Goal: Task Accomplishment & Management: Use online tool/utility

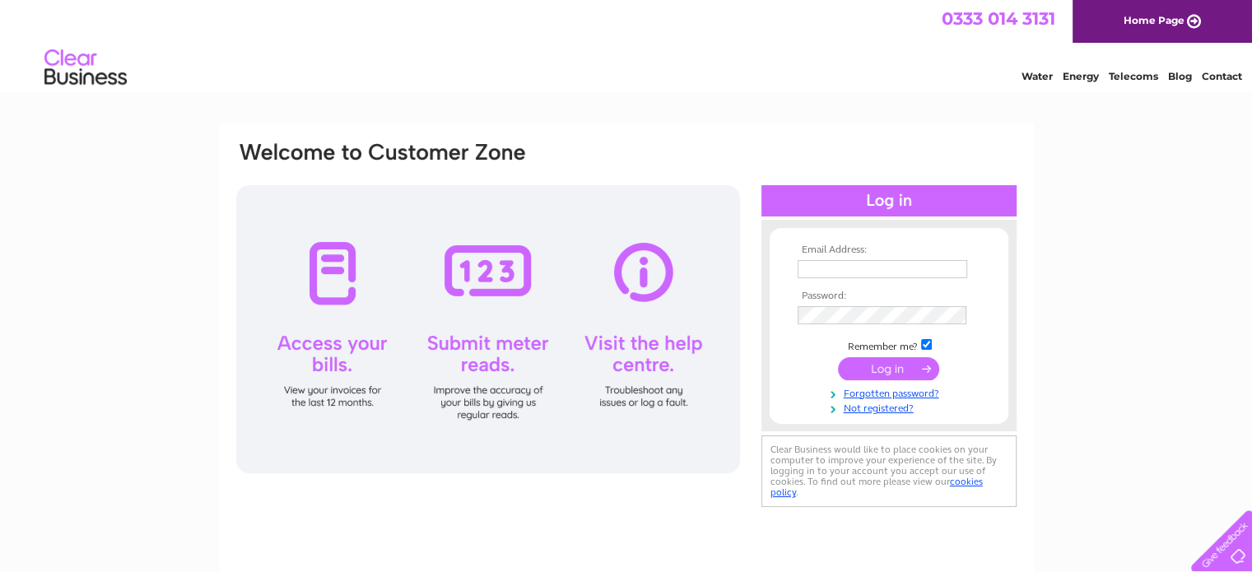
type input "[EMAIL_ADDRESS][DOMAIN_NAME]"
click at [882, 369] on input "submit" at bounding box center [888, 368] width 101 height 23
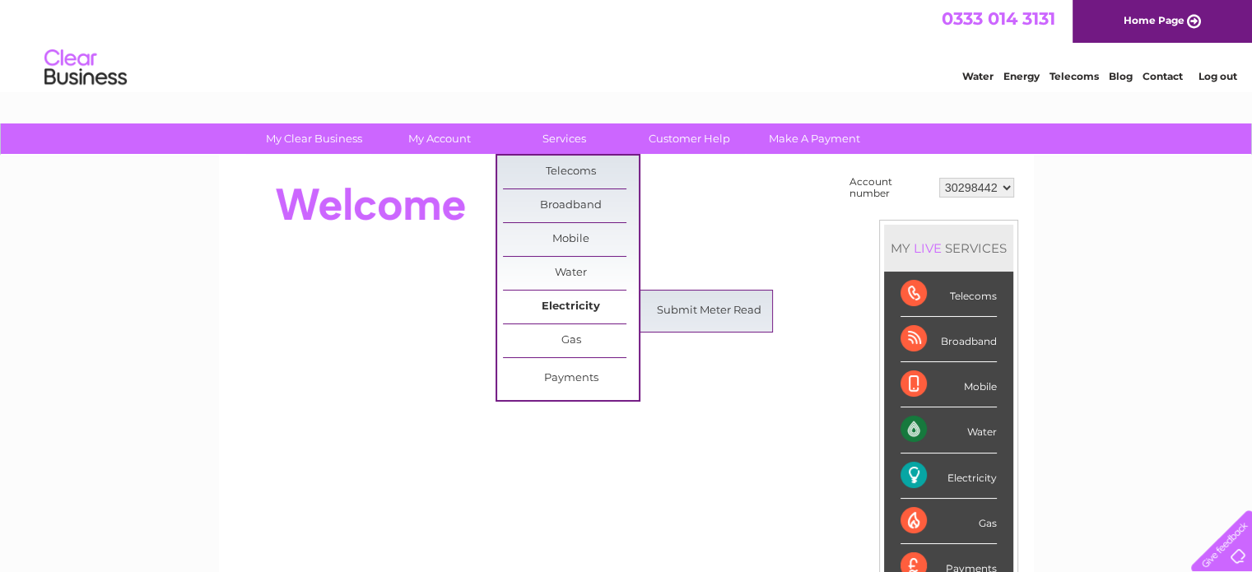
click at [572, 305] on link "Electricity" at bounding box center [571, 306] width 136 height 33
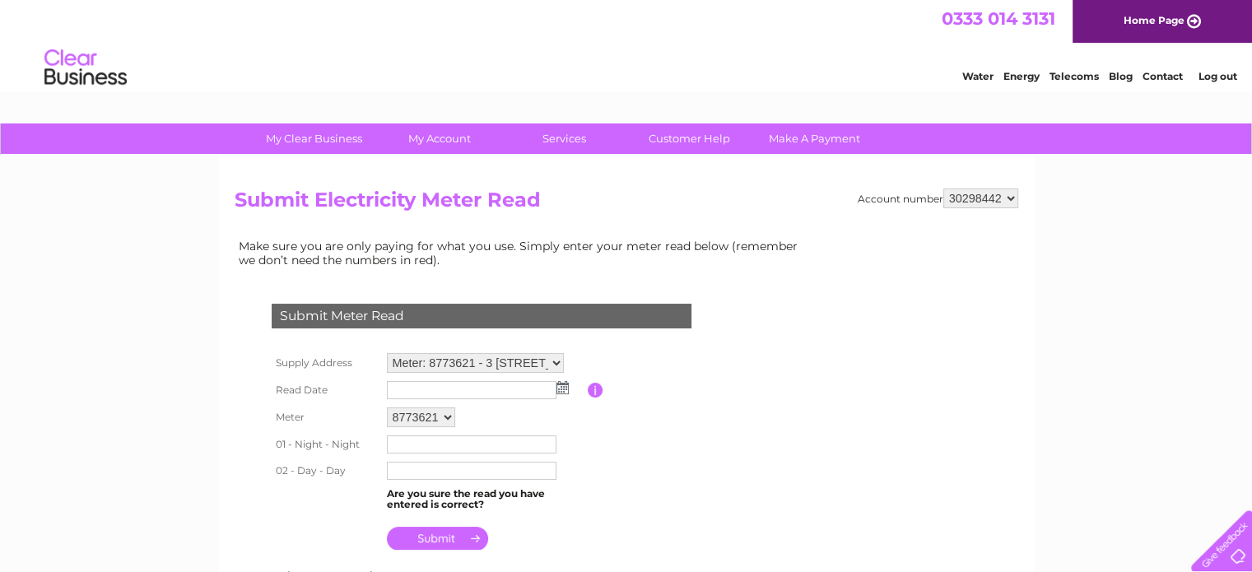
click at [560, 389] on img at bounding box center [562, 387] width 12 height 13
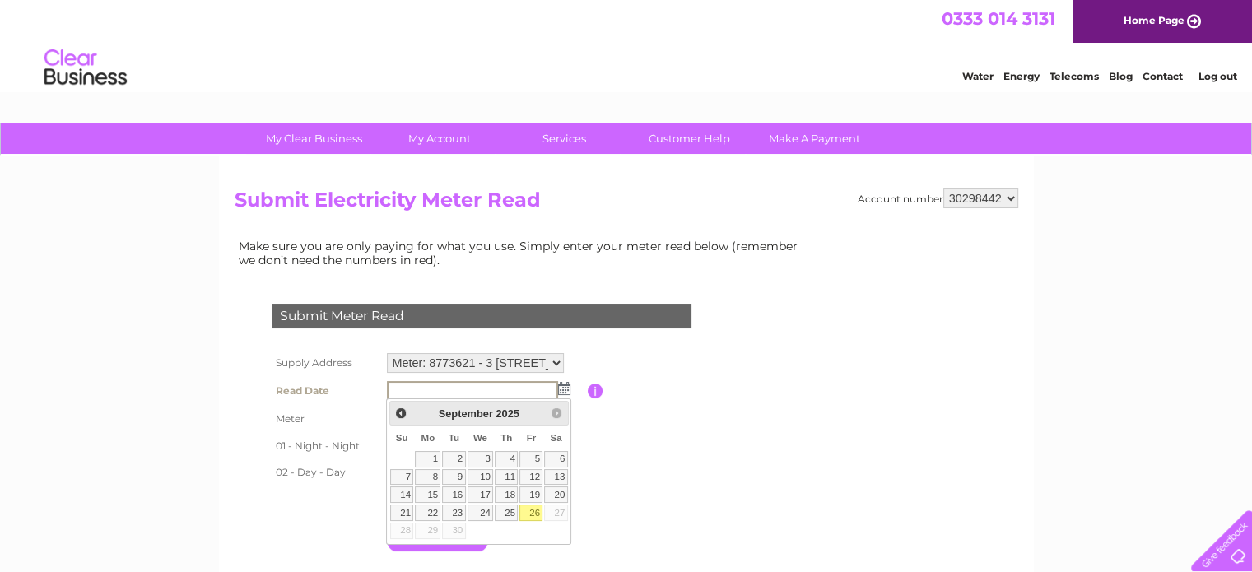
click at [534, 510] on link "26" at bounding box center [530, 512] width 23 height 16
type input "2025/09/26"
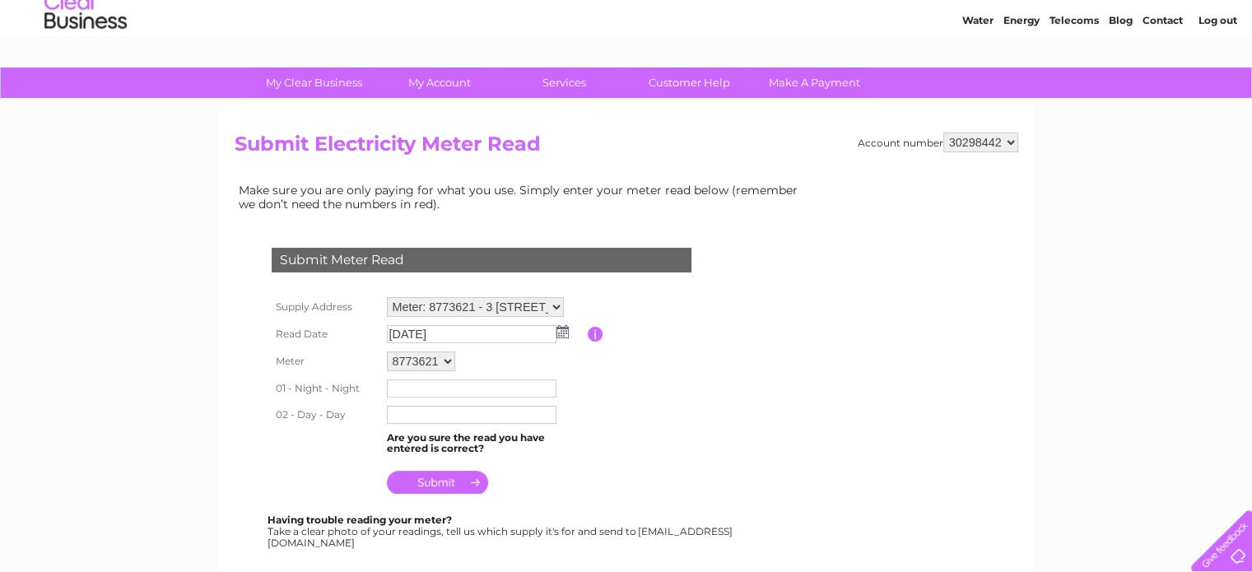
scroll to position [165, 0]
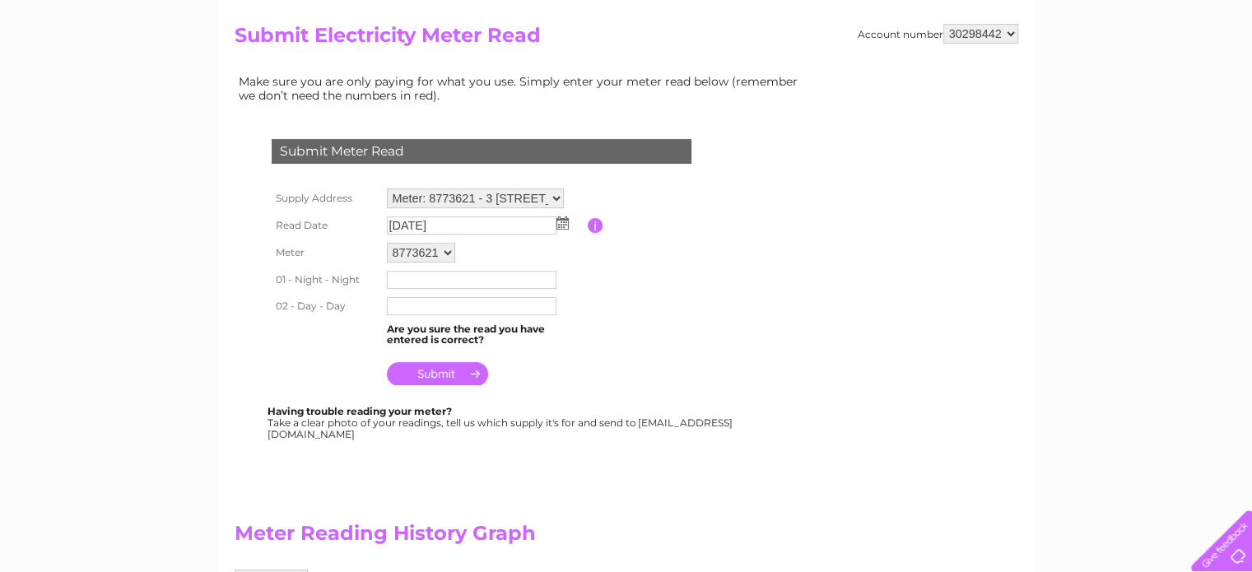
click at [398, 277] on input "text" at bounding box center [472, 280] width 170 height 18
type input "05174"
click at [410, 305] on input "text" at bounding box center [472, 307] width 171 height 20
type input "39090"
click at [451, 371] on input "submit" at bounding box center [437, 375] width 101 height 23
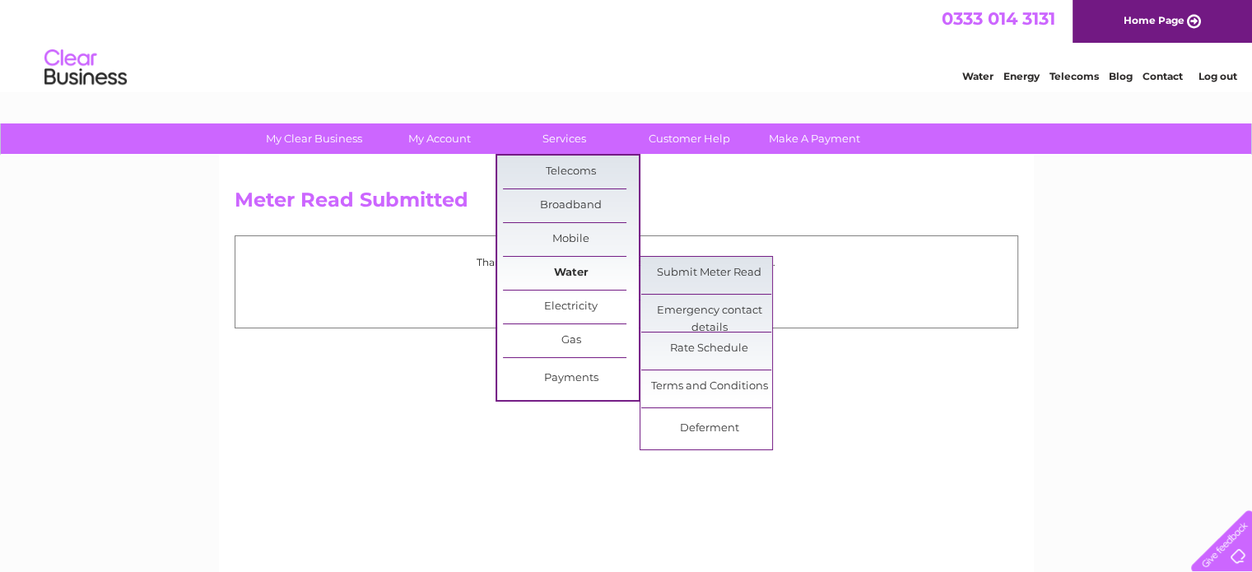
click at [573, 269] on link "Water" at bounding box center [571, 273] width 136 height 33
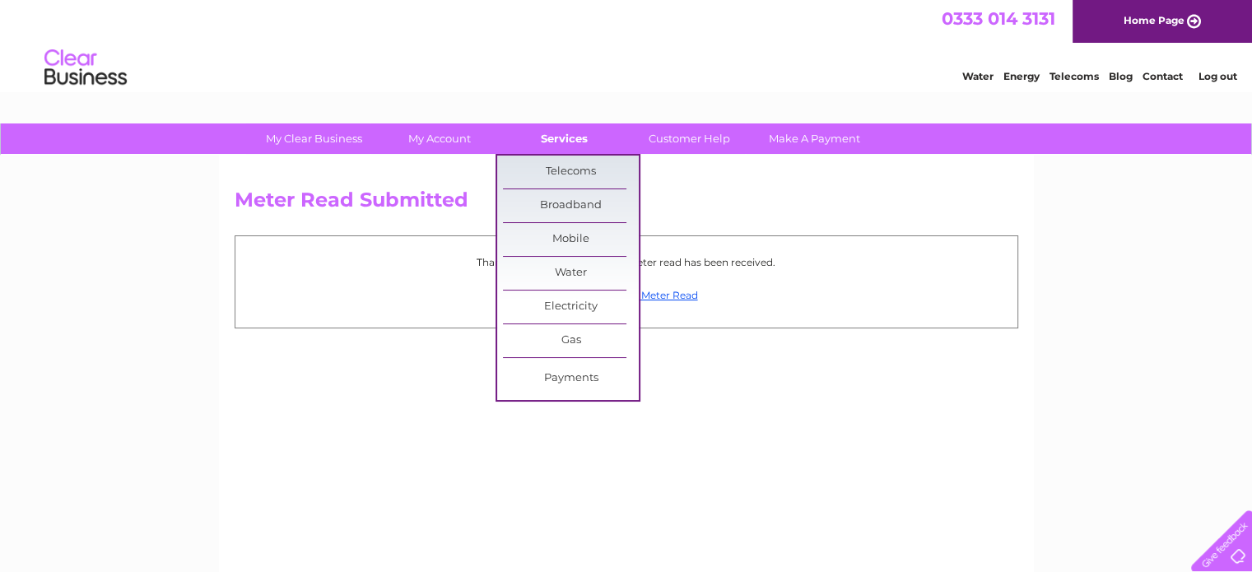
click at [577, 137] on link "Services" at bounding box center [564, 138] width 136 height 30
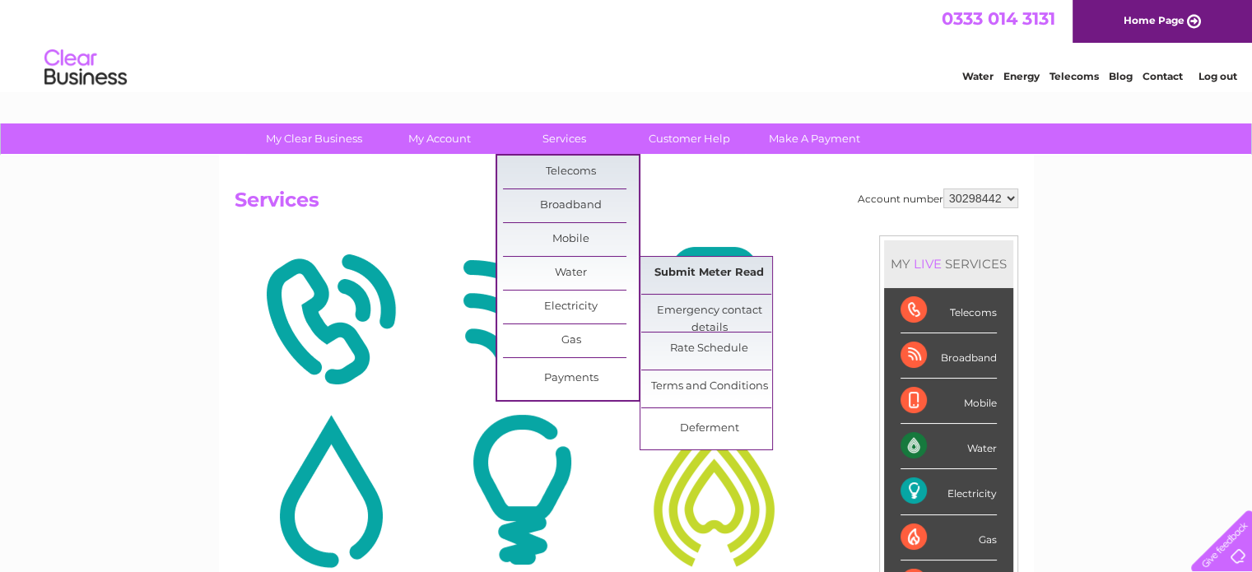
click at [715, 271] on link "Submit Meter Read" at bounding box center [709, 273] width 136 height 33
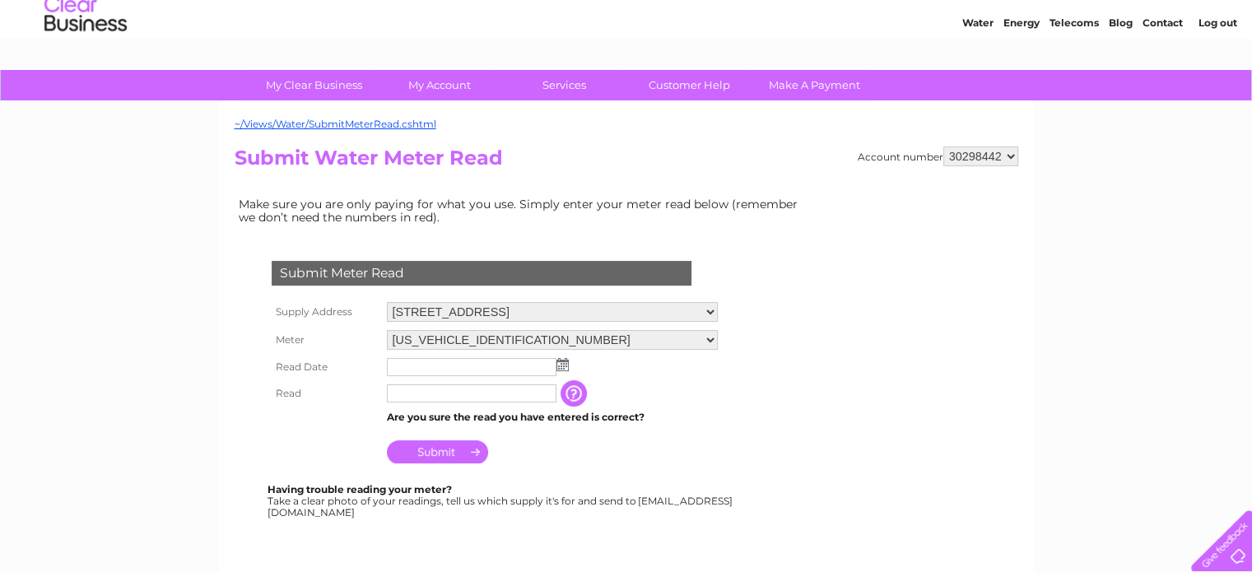
scroll to position [82, 0]
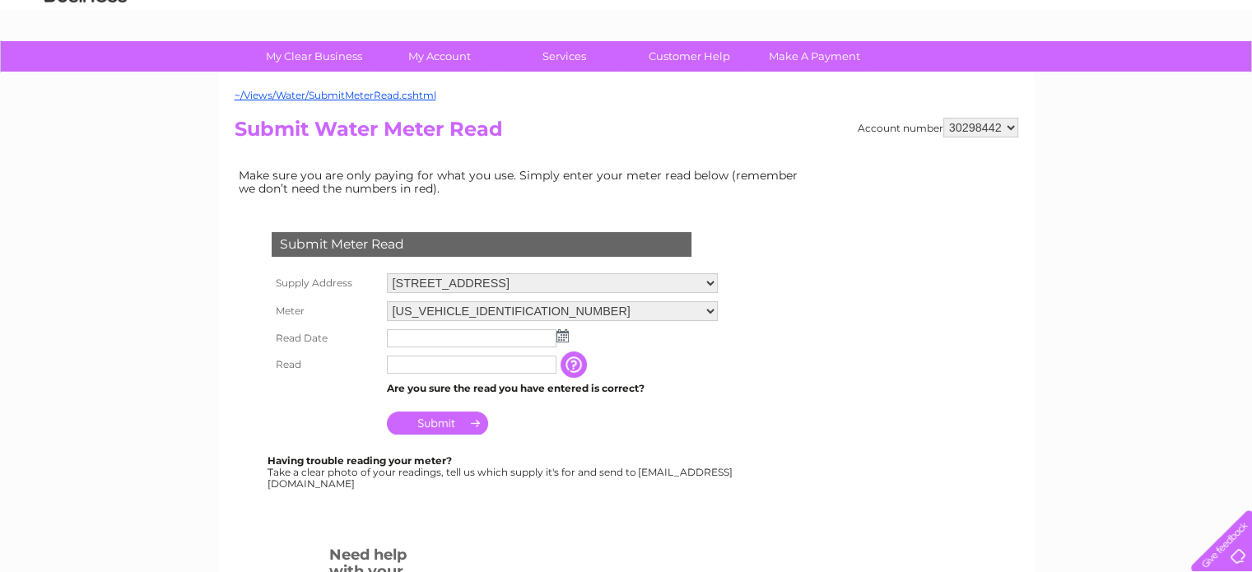
click at [563, 332] on img at bounding box center [562, 335] width 12 height 13
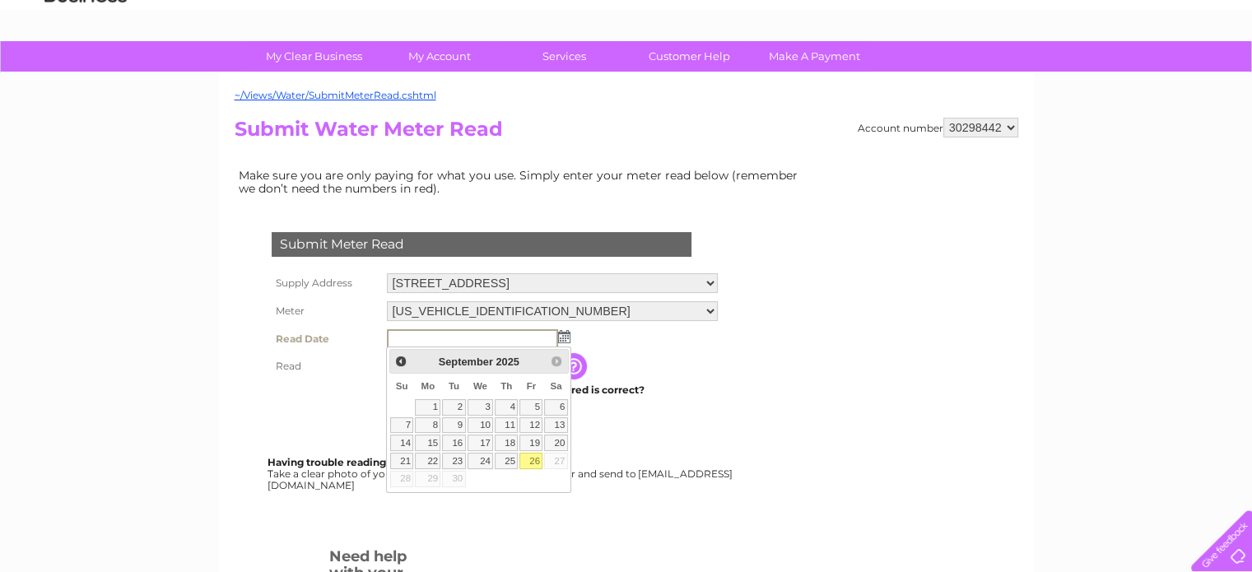
click at [533, 457] on link "26" at bounding box center [530, 461] width 23 height 16
type input "2025/09/26"
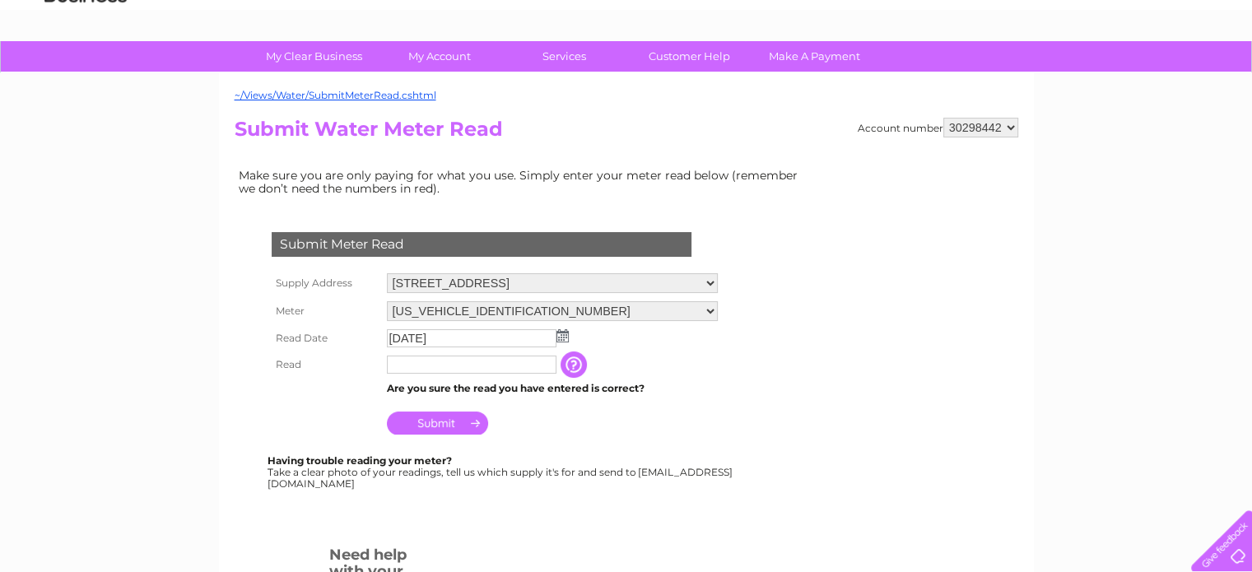
click at [445, 361] on input "text" at bounding box center [472, 365] width 170 height 18
type input "00047"
click at [428, 418] on input "Submit" at bounding box center [437, 422] width 101 height 23
